Goal: Task Accomplishment & Management: Use online tool/utility

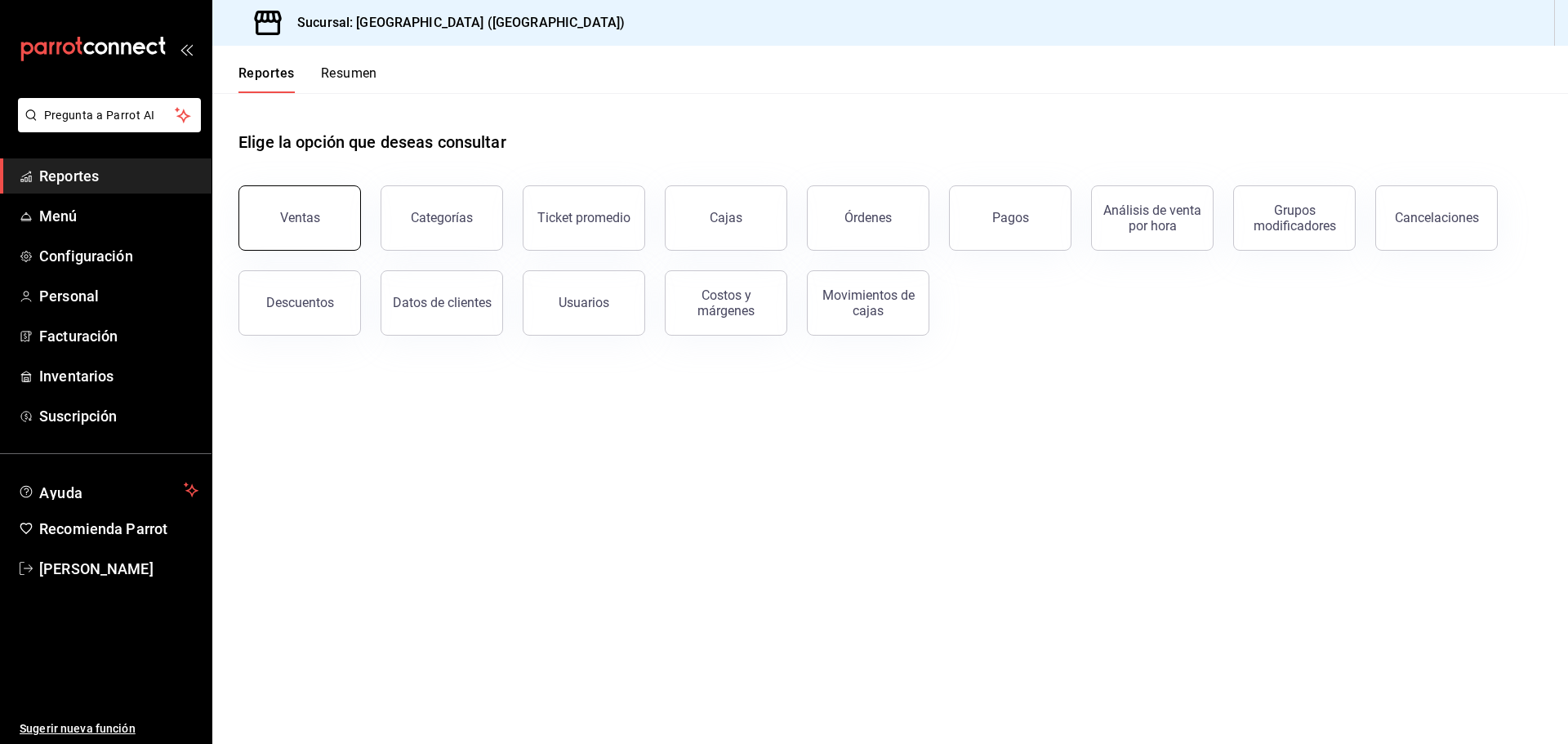
click at [297, 227] on button "Ventas" at bounding box center [299, 218] width 122 height 66
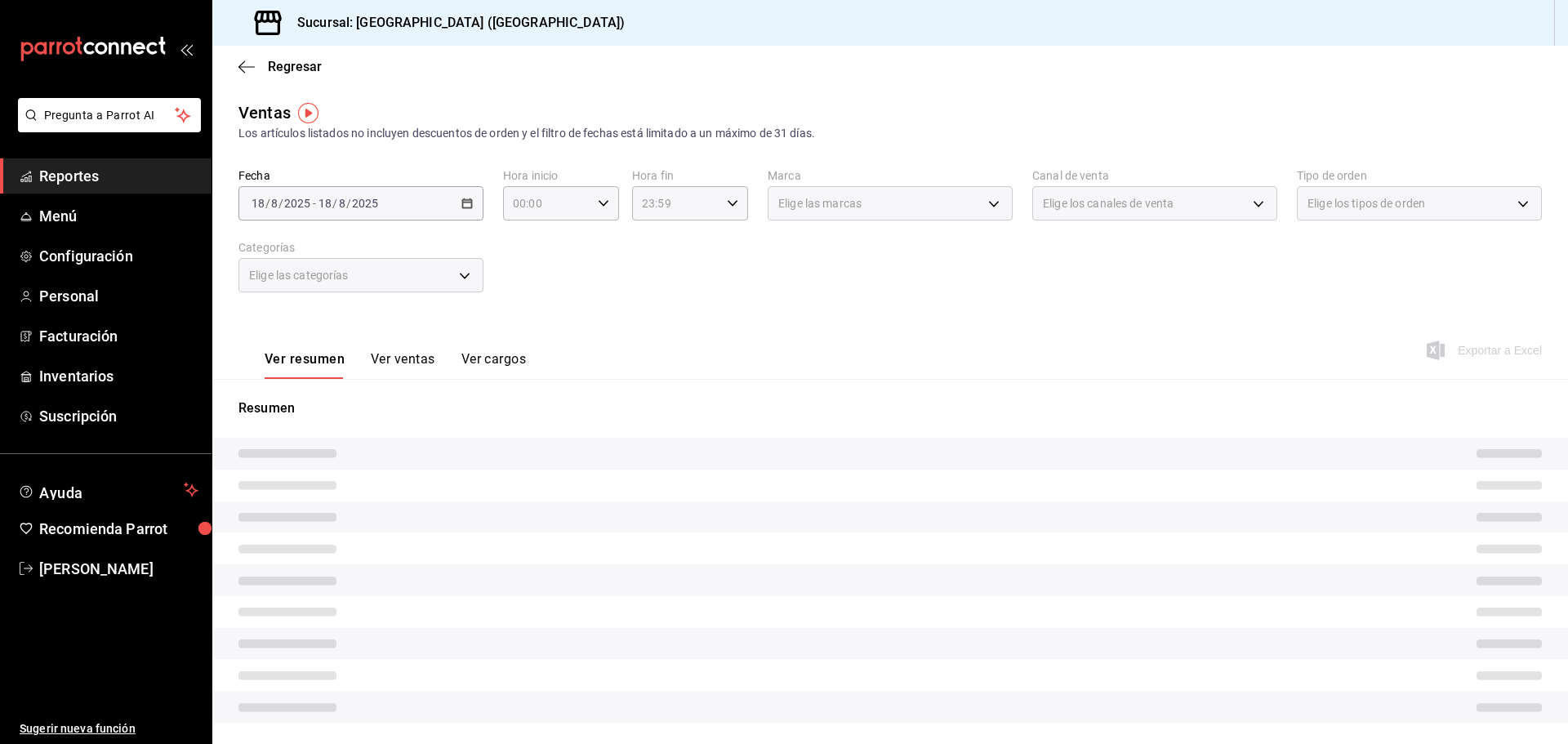
click at [464, 217] on div "[DATE] [DATE] - [DATE] [DATE]" at bounding box center [361, 203] width 245 height 35
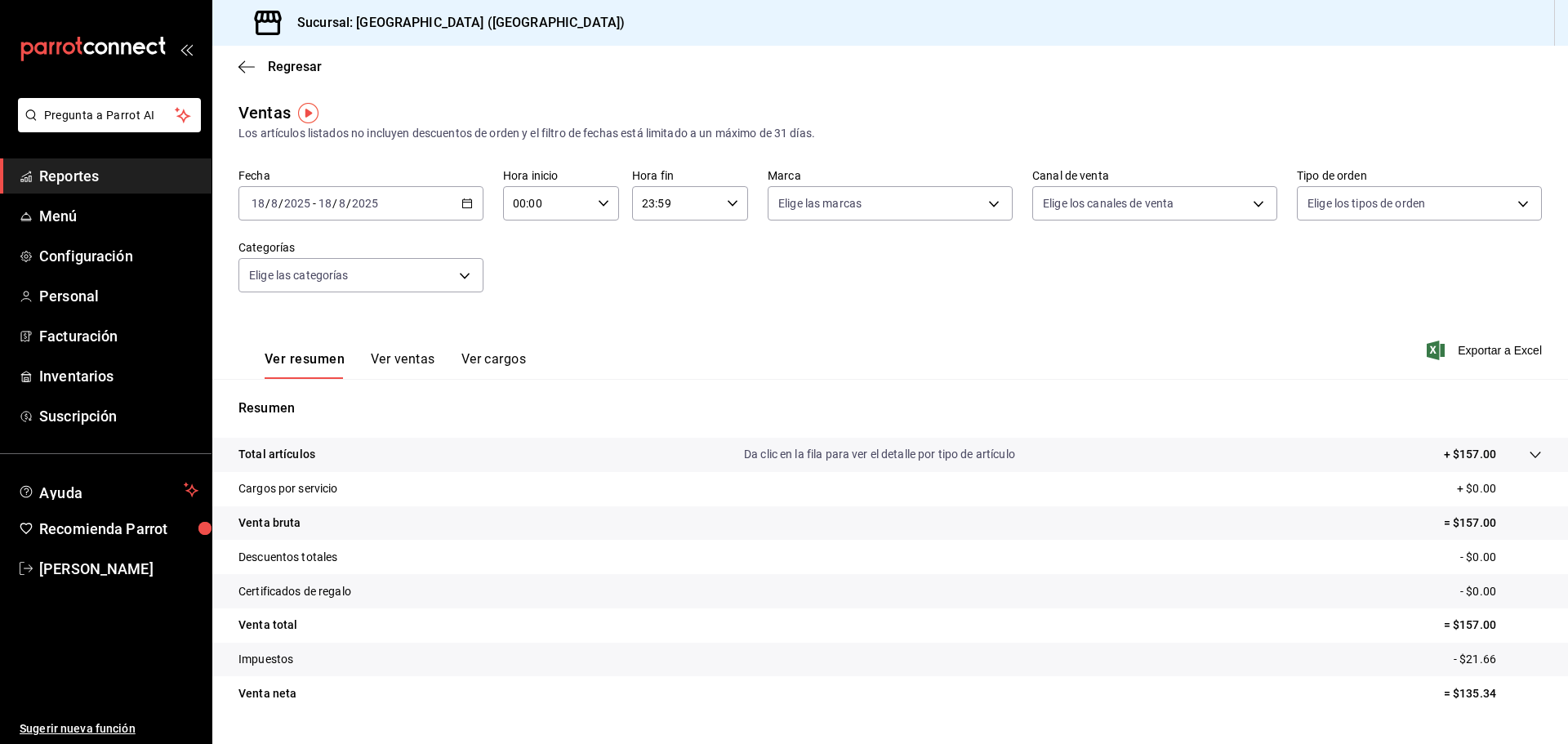
click at [464, 215] on div "[DATE] [DATE] - [DATE] [DATE]" at bounding box center [361, 203] width 245 height 35
click at [276, 284] on span "Ayer" at bounding box center [316, 289] width 126 height 17
click at [1448, 356] on span "Exportar a Excel" at bounding box center [1485, 350] width 112 height 19
